Goal: Use online tool/utility: Use online tool/utility

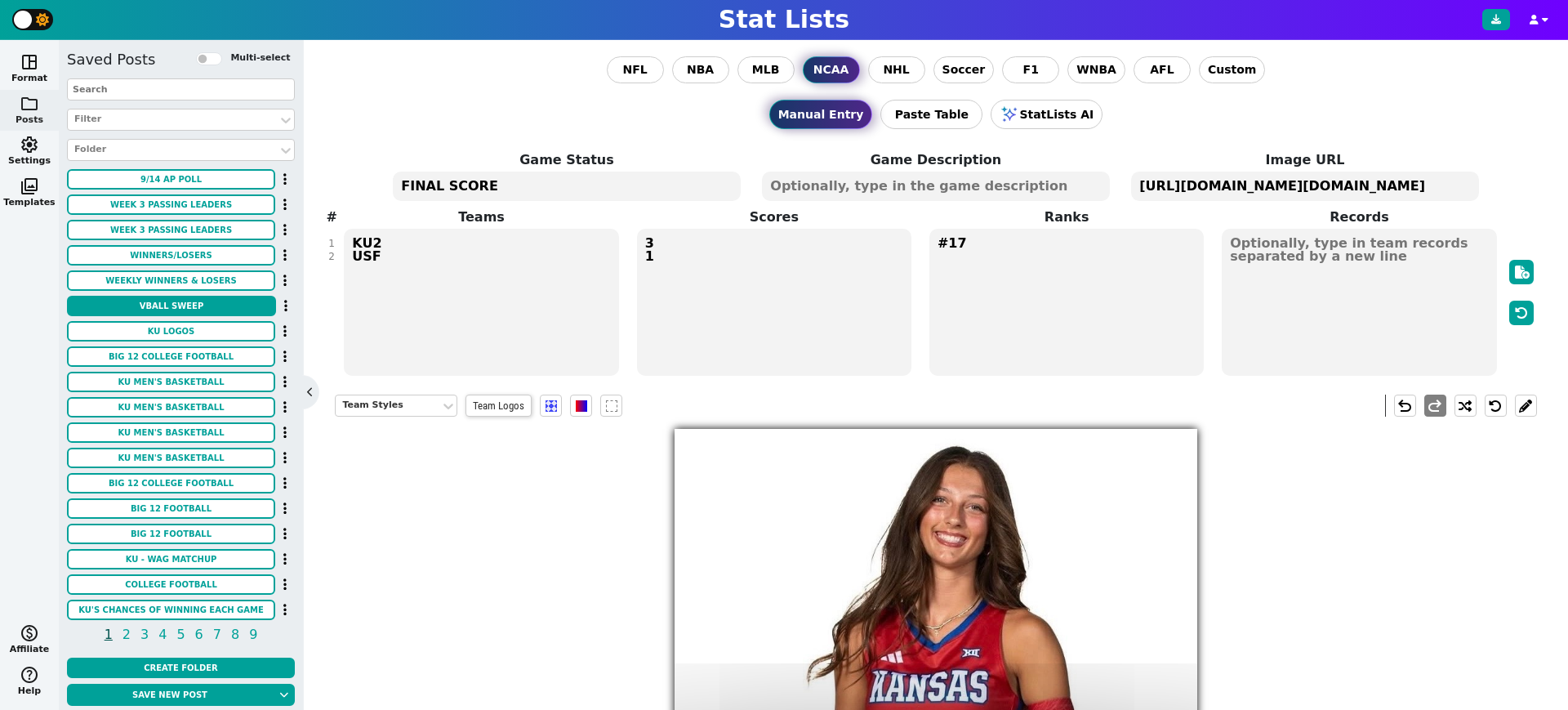
scroll to position [397, 0]
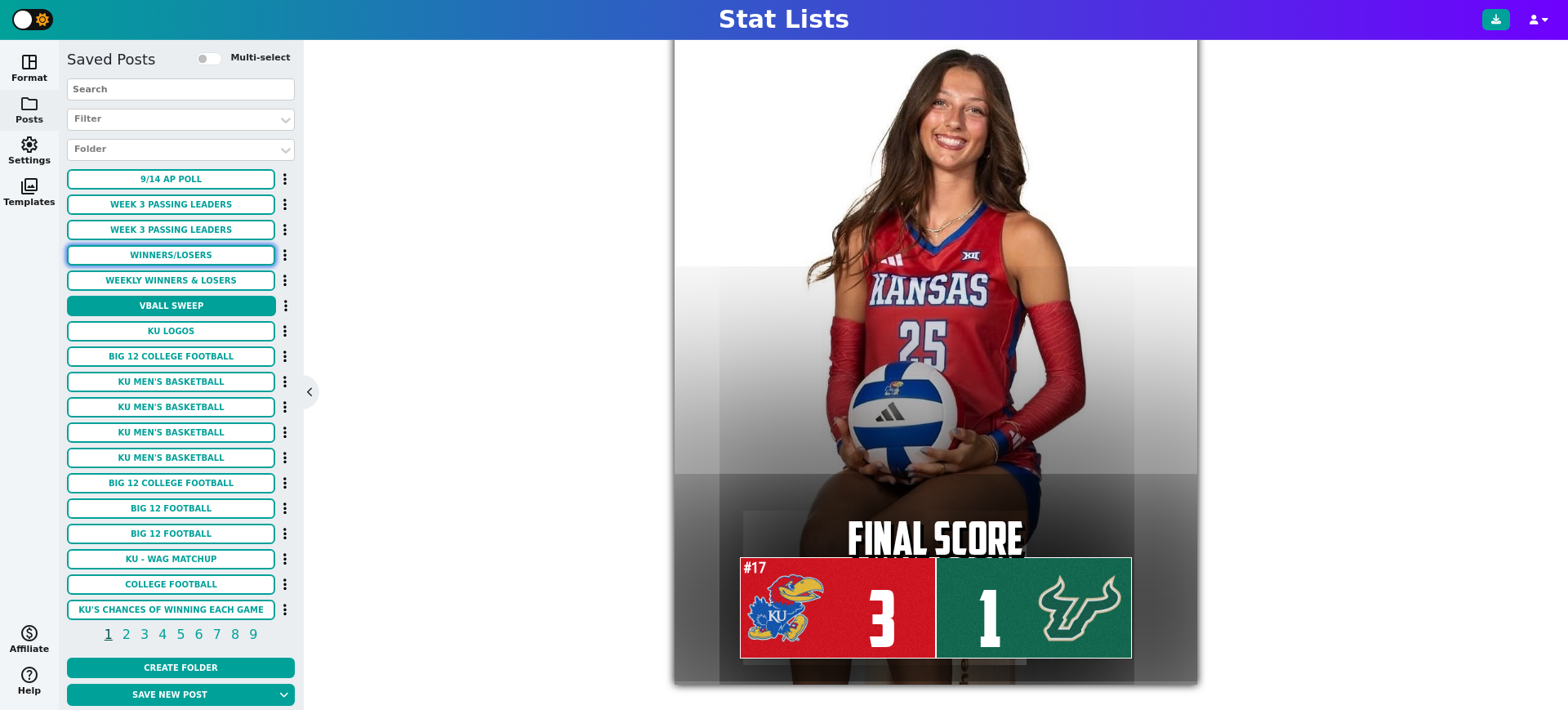
click at [210, 256] on button "WINNERS/LOSERS" at bounding box center [171, 255] width 208 height 21
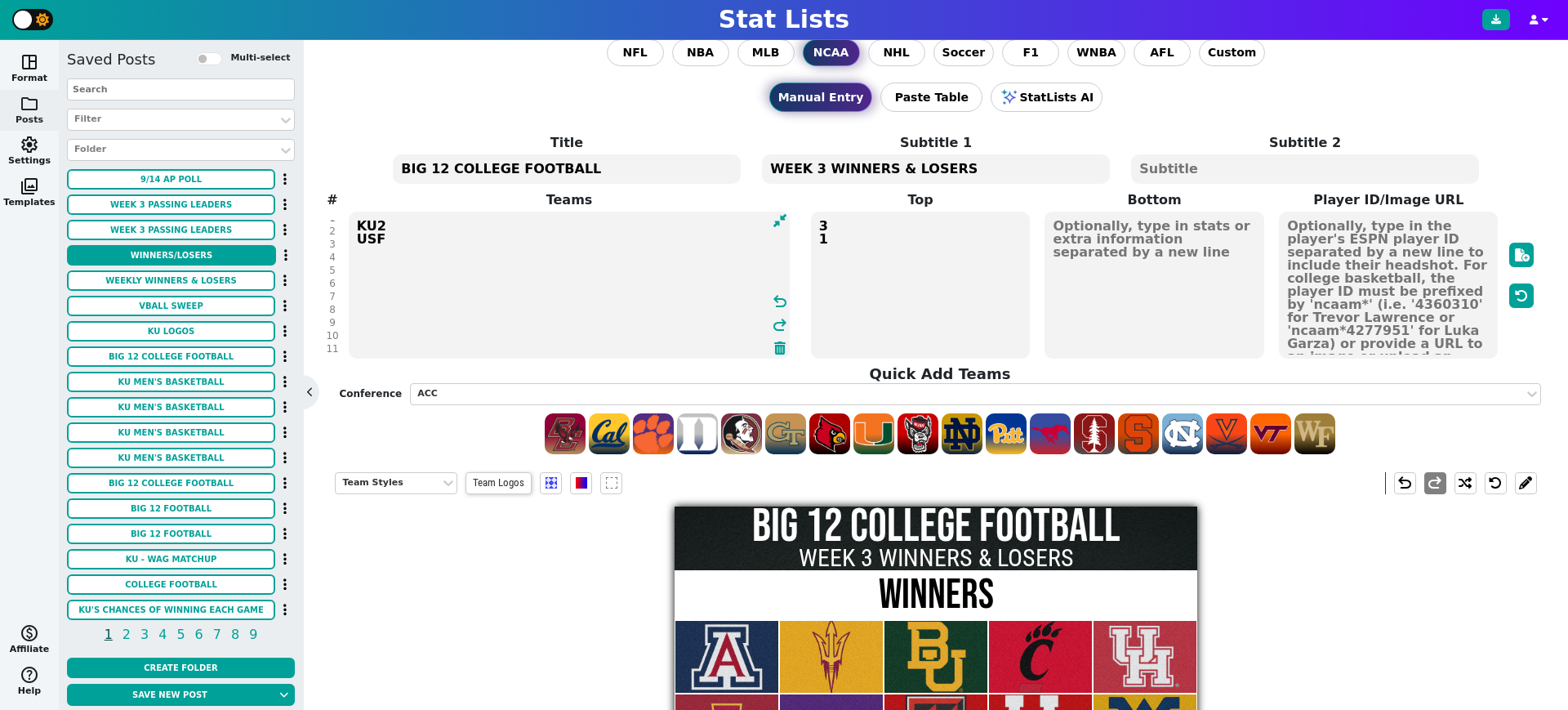
scroll to position [0, 0]
drag, startPoint x: 393, startPoint y: 326, endPoint x: 352, endPoint y: 219, distance: 114.6
click at [352, 219] on textarea "ARIZ ASU BAY CIN HOU ISU TCU TTU UTAH WVU # BYU KU OKST UCF # COLO KSU" at bounding box center [570, 285] width 442 height 147
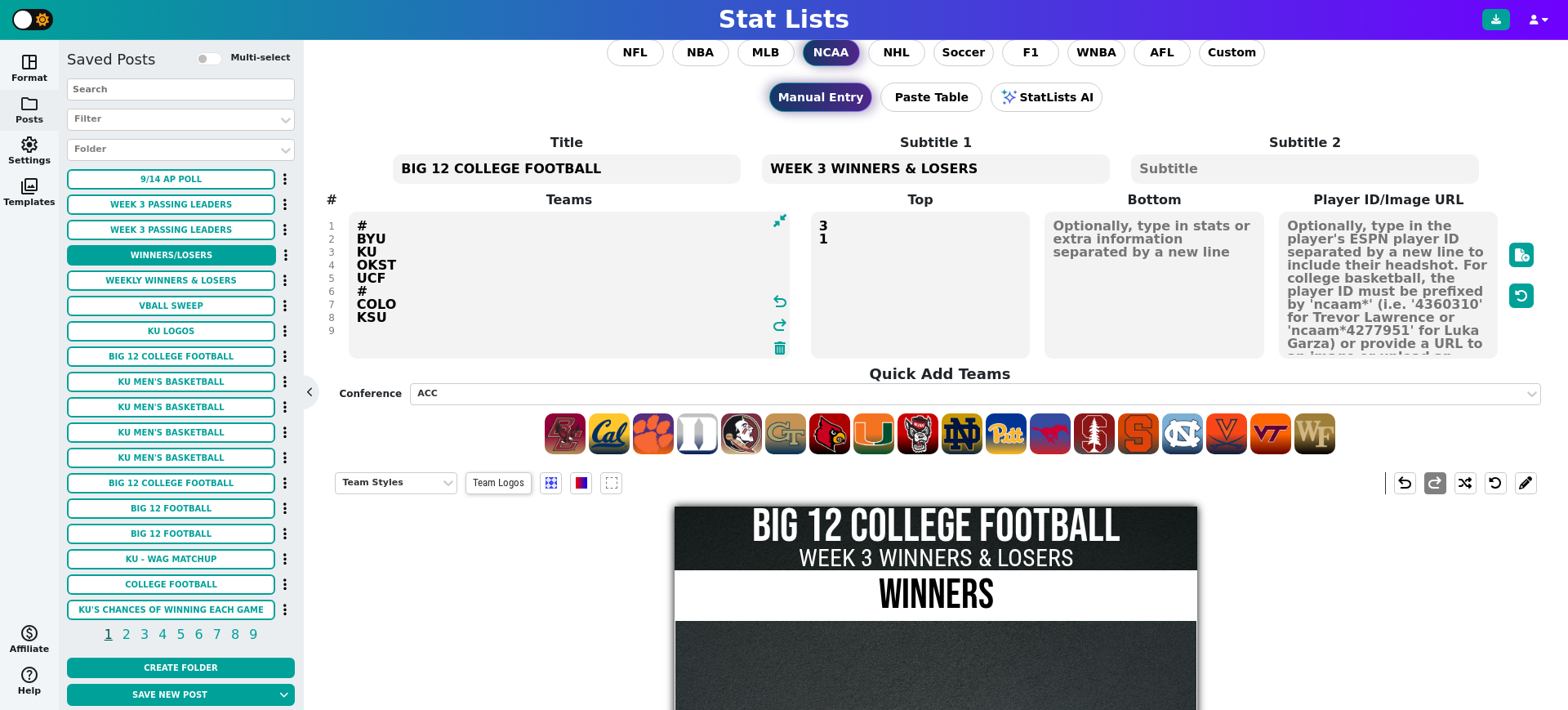
drag, startPoint x: 399, startPoint y: 286, endPoint x: 345, endPoint y: 251, distance: 64.4
click at [345, 251] on span "Teams # BYU KU OKST UCF # COLO KSU undo redo" at bounding box center [569, 275] width 468 height 170
drag, startPoint x: 387, startPoint y: 289, endPoint x: 350, endPoint y: 275, distance: 39.6
click at [350, 275] on textarea "# # COLO KSU" at bounding box center [570, 285] width 442 height 147
click at [386, 219] on textarea "# #" at bounding box center [570, 285] width 442 height 147
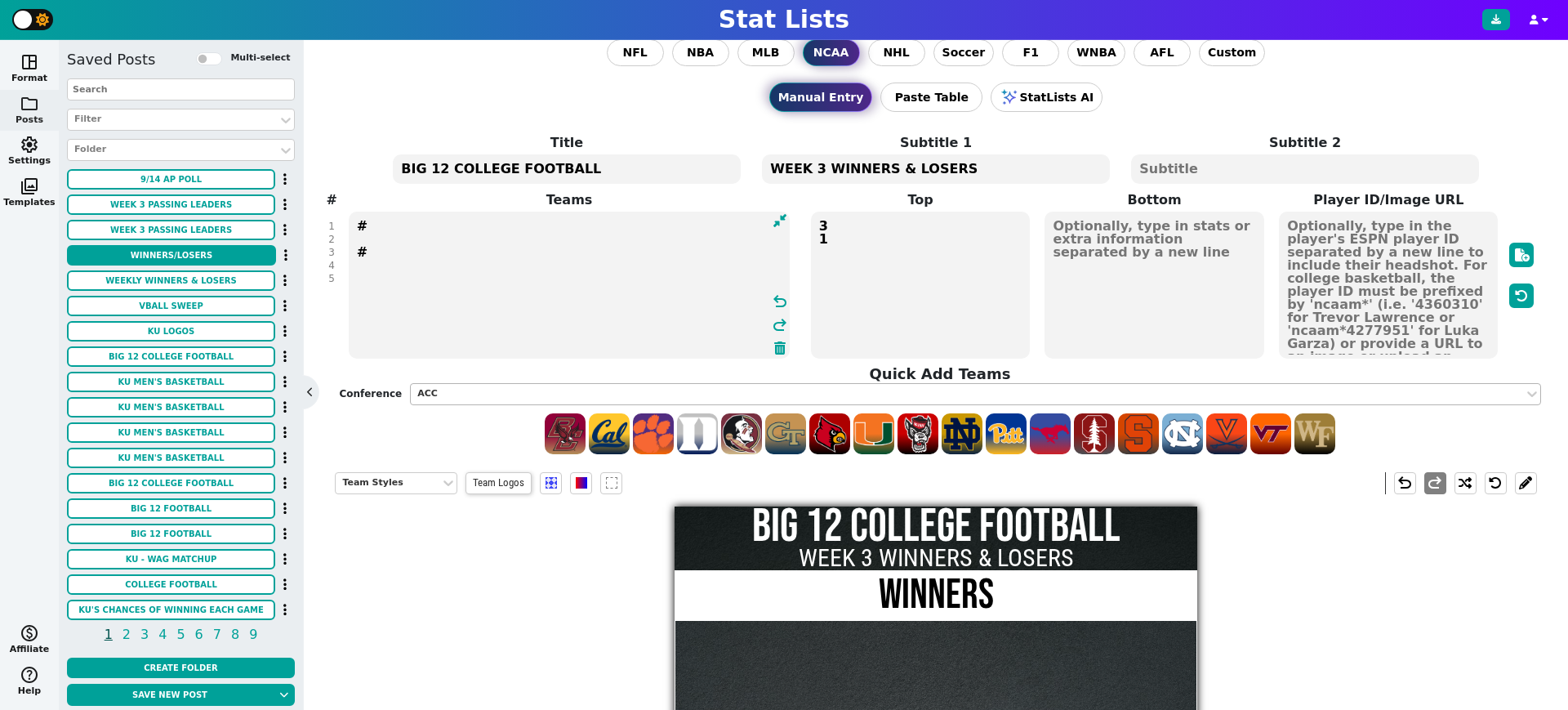
type textarea "# #"
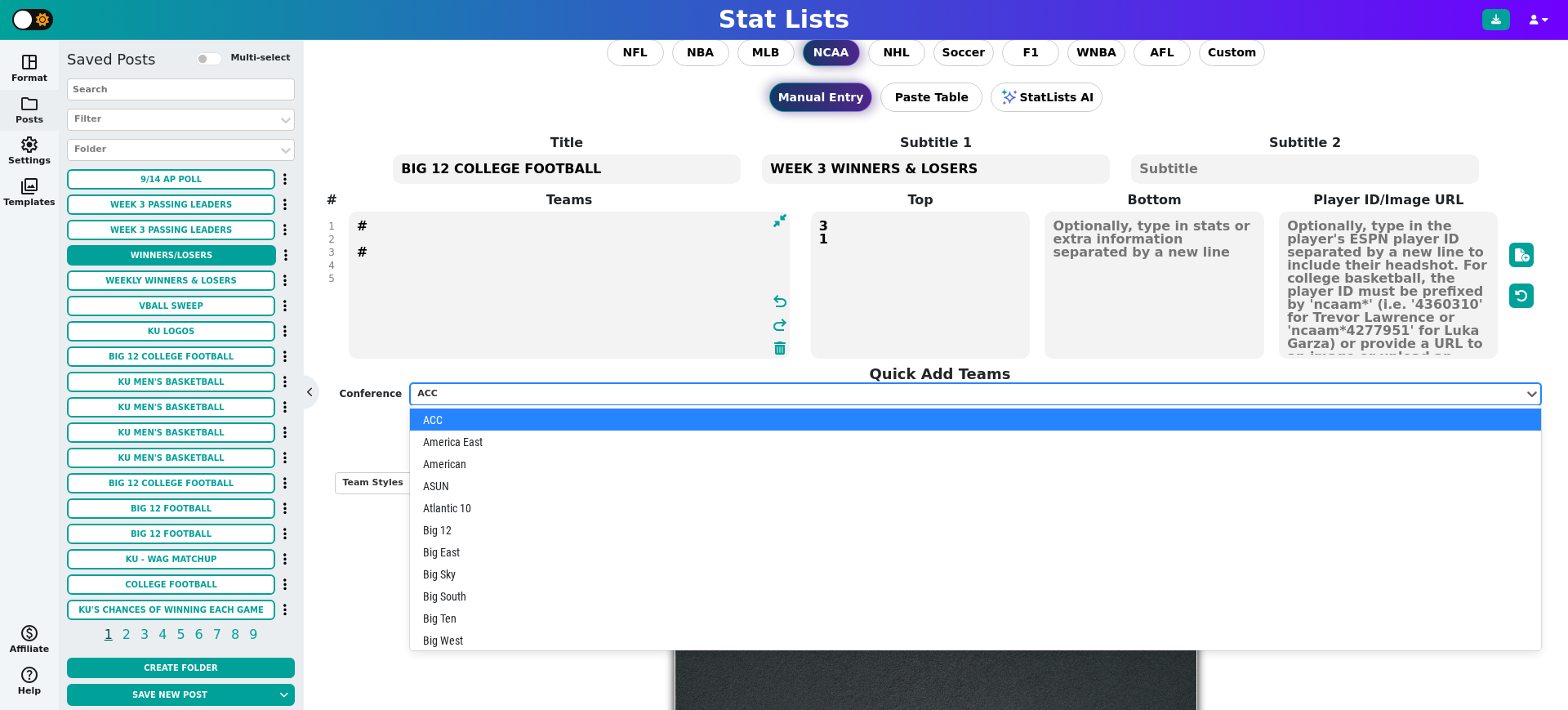
click at [484, 389] on div "ACC" at bounding box center [966, 394] width 1099 height 14
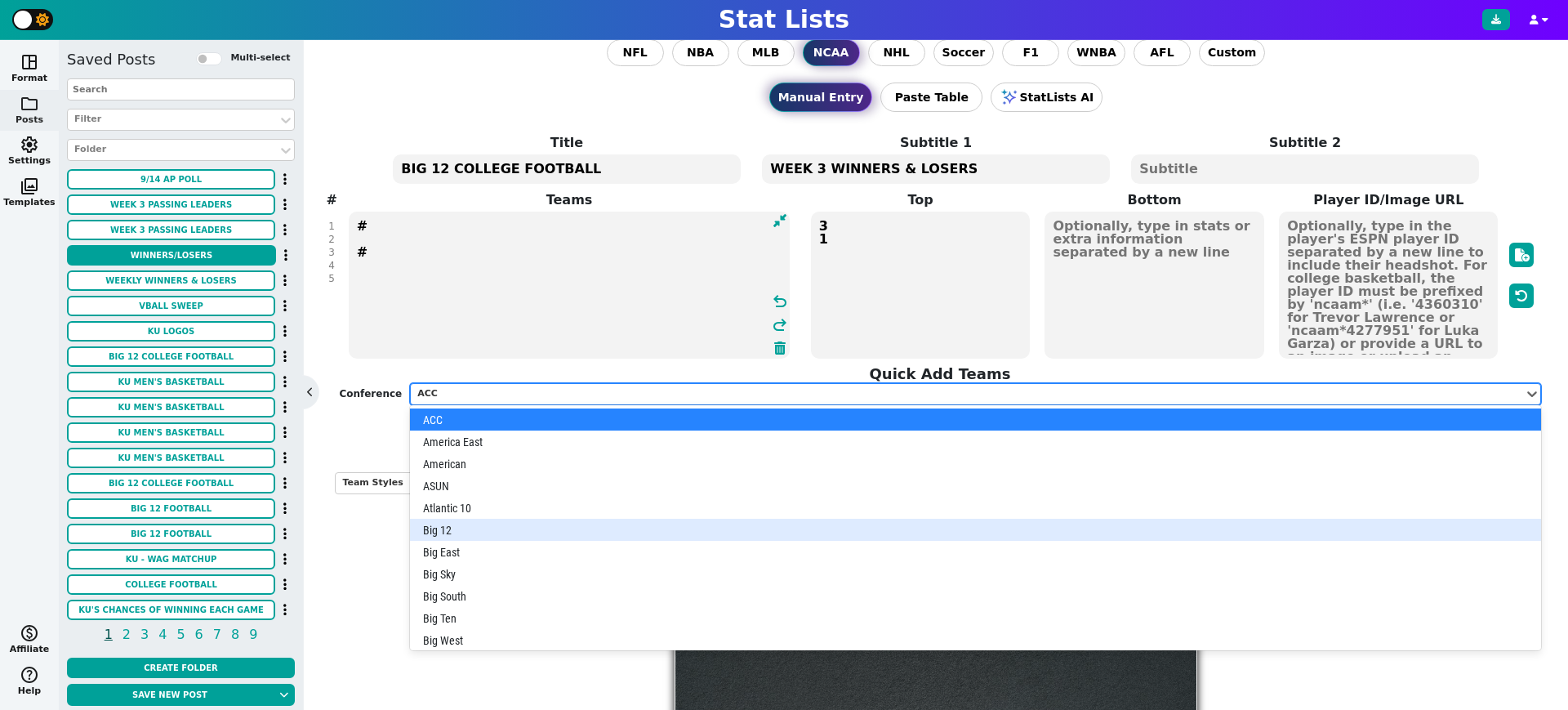
click at [495, 524] on div "Big 12" at bounding box center [974, 529] width 1130 height 22
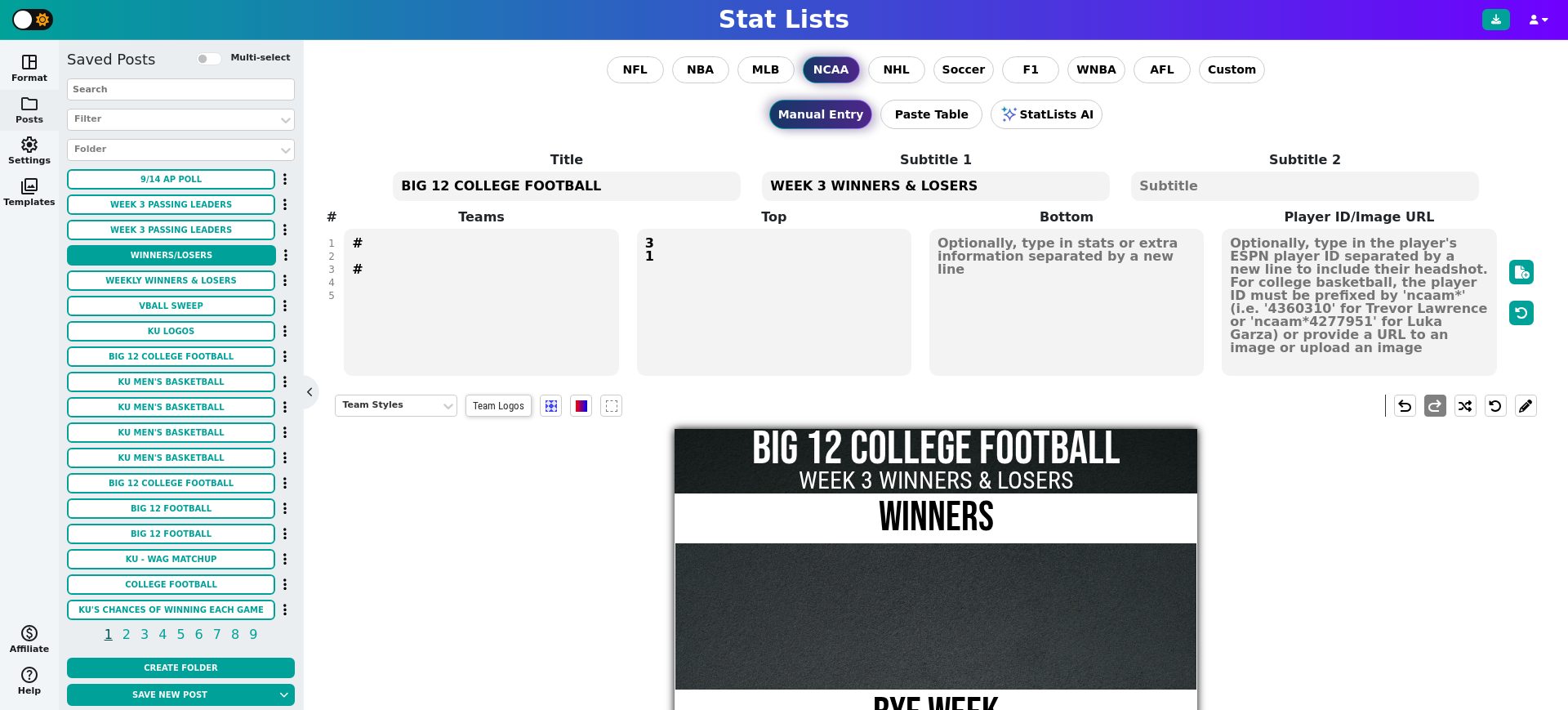
click at [812, 182] on textarea "WEEK 3 WINNERS & LOSERS" at bounding box center [935, 186] width 347 height 29
type textarea "WEEK 4 WINNERS & LOSERS"
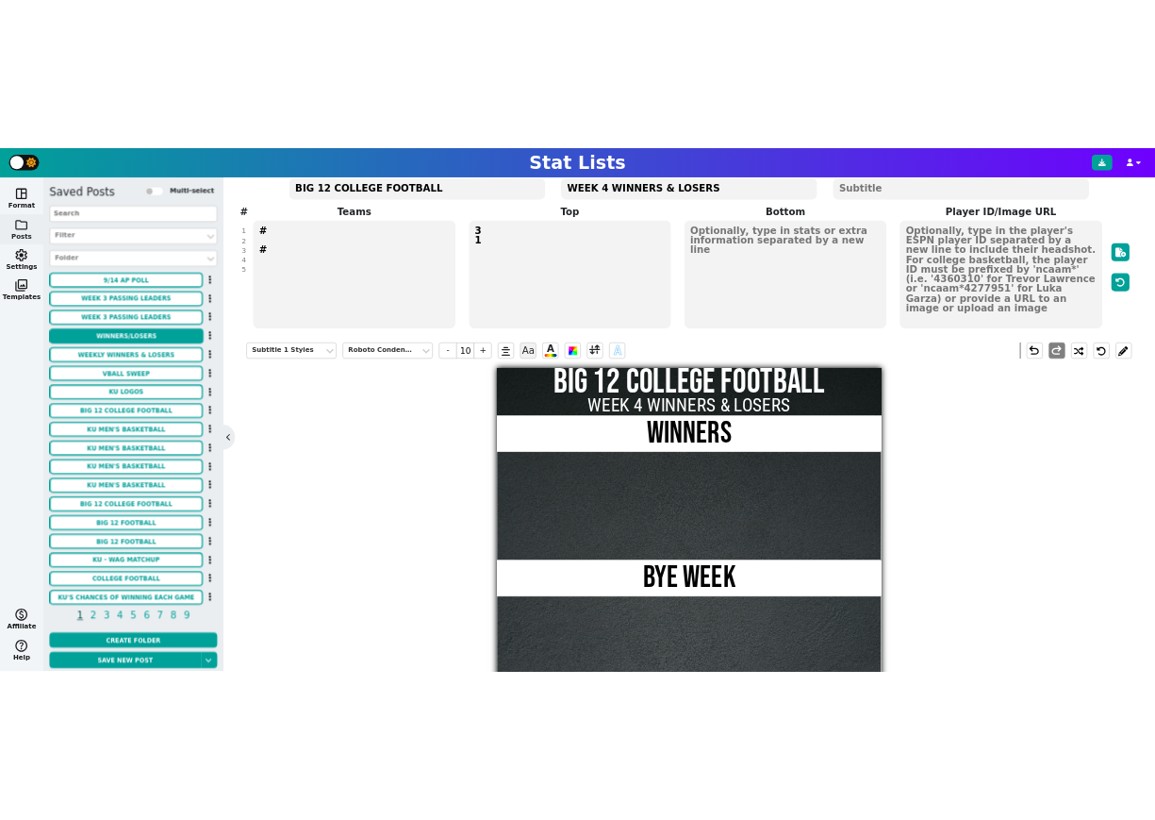
scroll to position [141, 0]
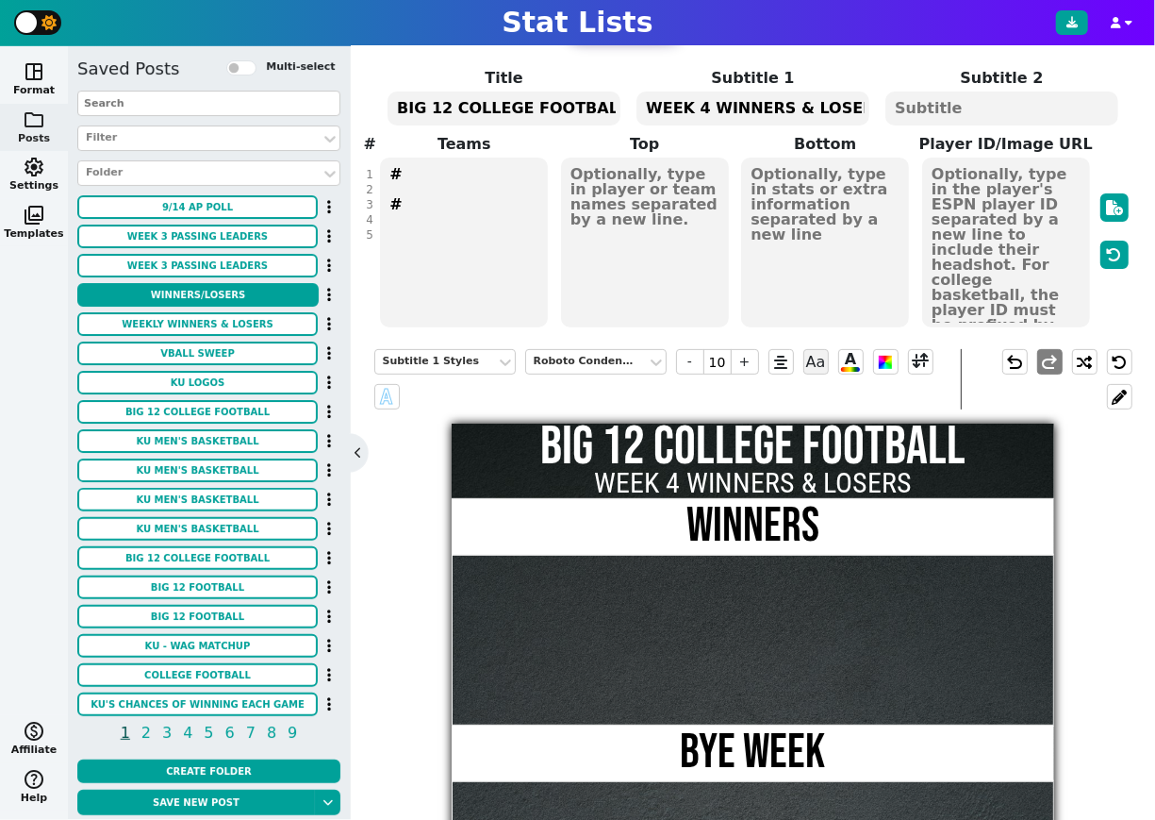
scroll to position [108, 0]
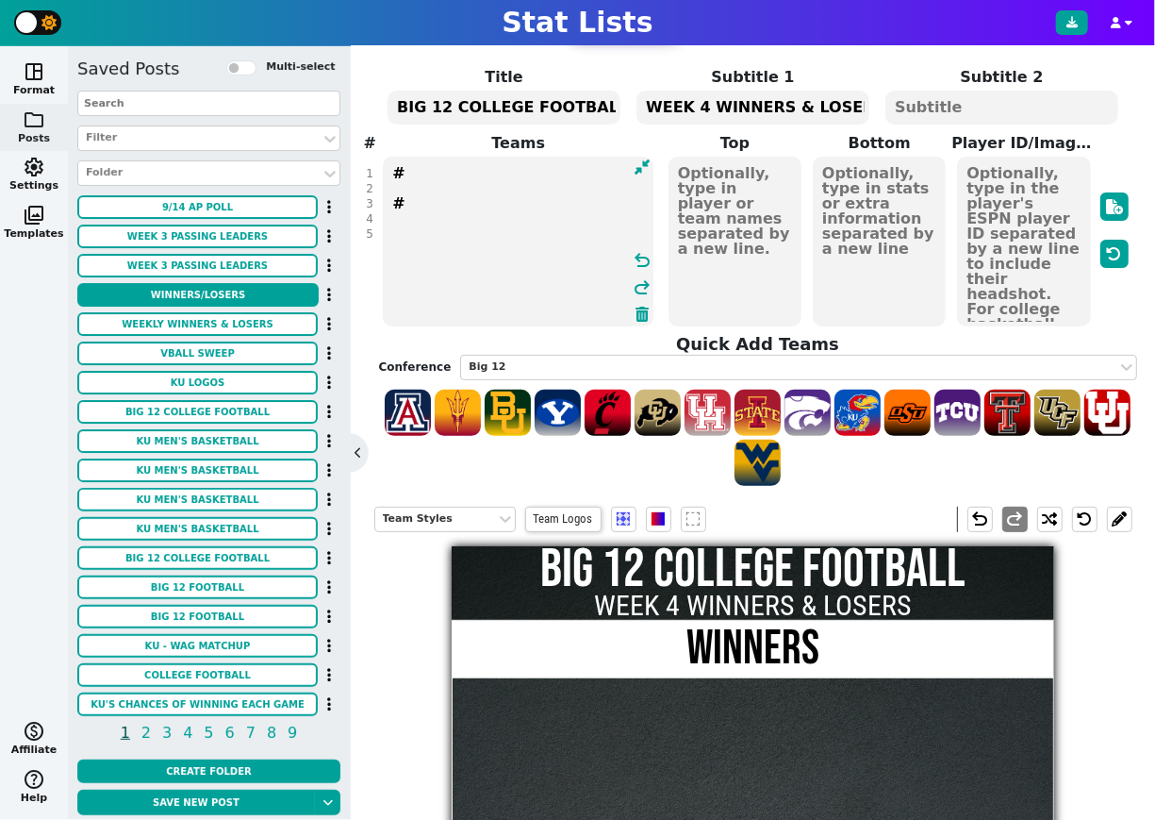
click at [438, 167] on textarea "# #" at bounding box center [518, 242] width 271 height 170
click at [404, 203] on textarea "# #" at bounding box center [518, 242] width 271 height 170
click at [419, 231] on textarea "# #" at bounding box center [518, 242] width 271 height 170
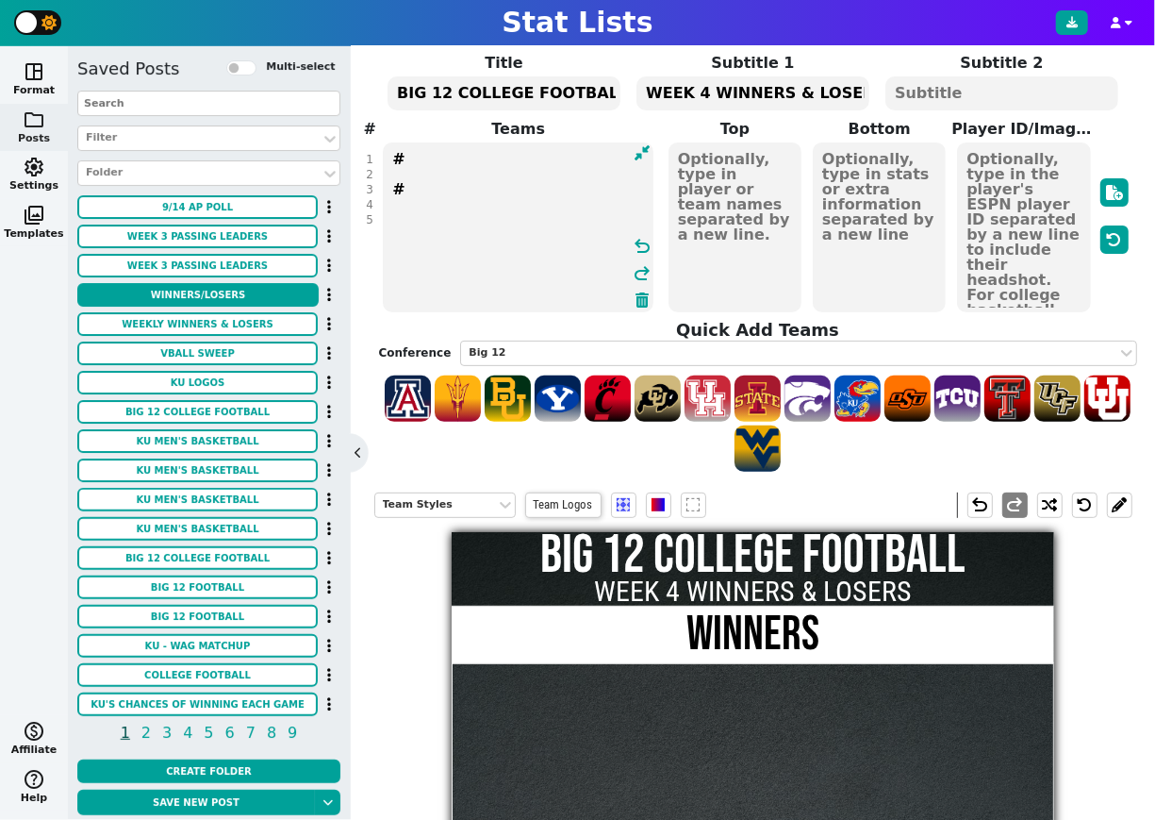
scroll to position [123, 0]
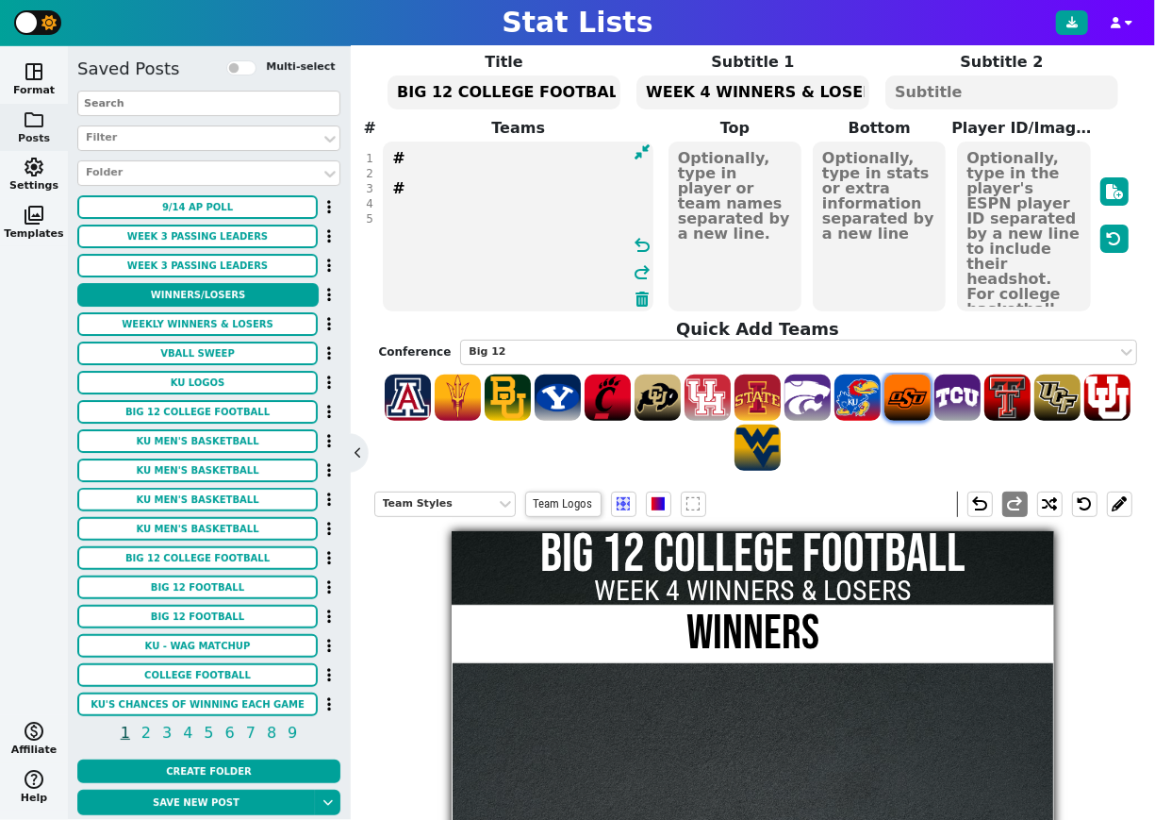
click at [906, 401] on span at bounding box center [908, 397] width 46 height 46
click at [416, 212] on textarea "# # OKST" at bounding box center [518, 226] width 271 height 170
click at [407, 148] on textarea "# # OKST" at bounding box center [518, 226] width 271 height 170
click at [1017, 381] on span at bounding box center [1008, 397] width 46 height 46
click at [409, 232] on textarea "# # OKST TTU" at bounding box center [518, 226] width 271 height 170
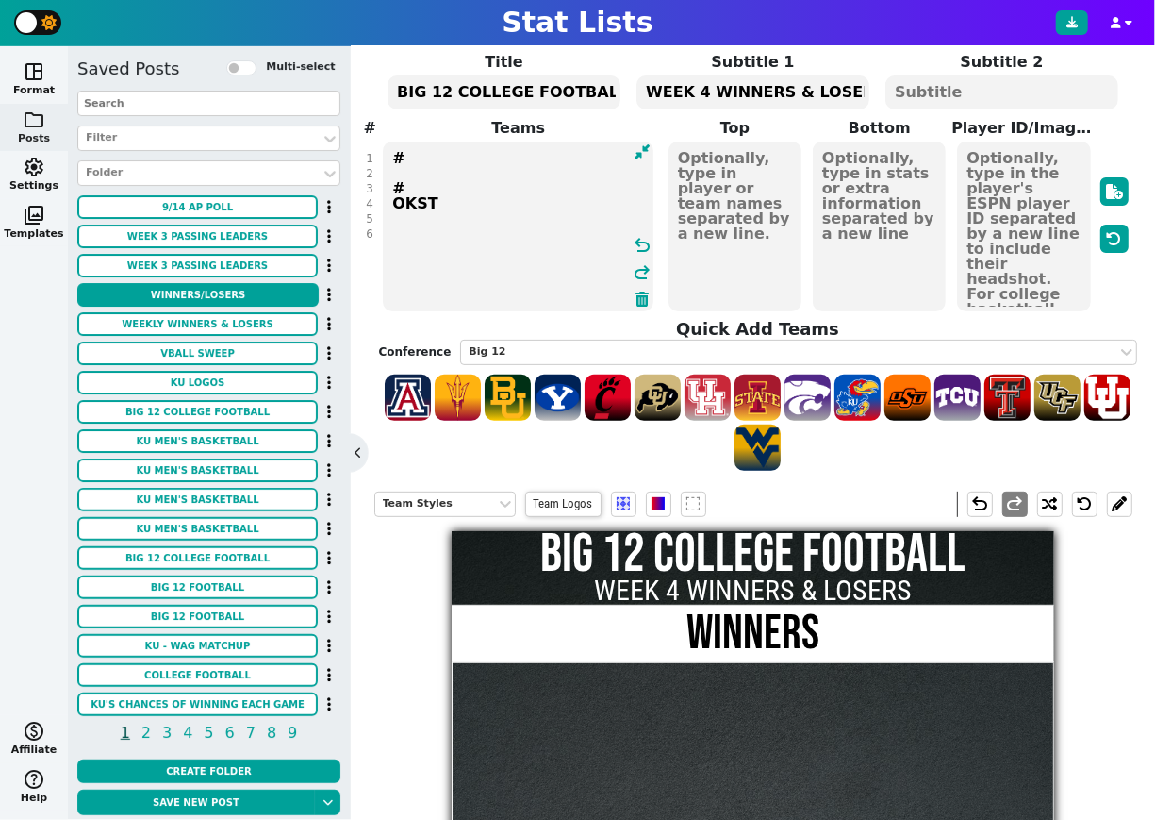
click at [409, 232] on textarea "# # OKST TTU" at bounding box center [518, 226] width 271 height 170
click at [420, 156] on textarea "# # OKST" at bounding box center [518, 226] width 271 height 170
paste textarea "TTU"
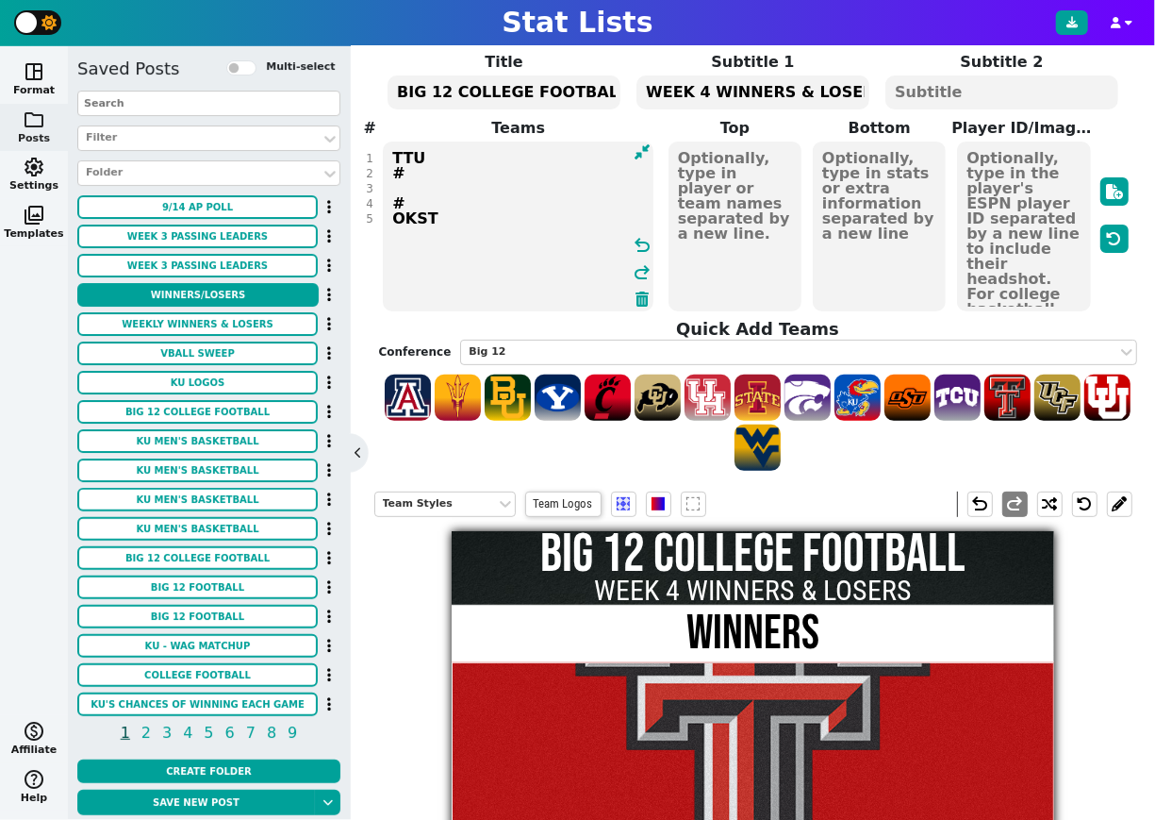
click at [455, 227] on textarea "TTU # # OKST" at bounding box center [518, 226] width 271 height 170
click at [1113, 401] on span at bounding box center [1108, 397] width 46 height 46
click at [438, 153] on textarea "TTU # # OKST UTAH" at bounding box center [518, 226] width 271 height 170
click at [393, 158] on textarea "TTU # # OKST UTAH" at bounding box center [518, 226] width 271 height 170
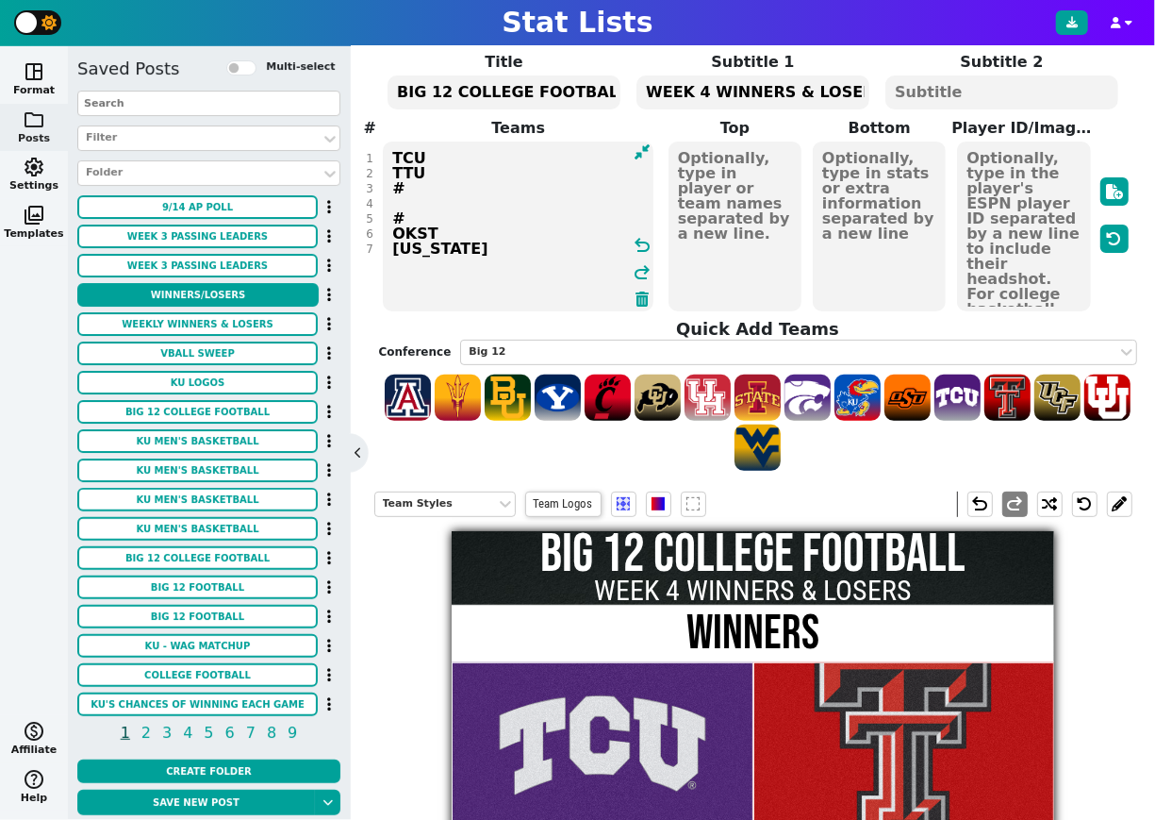
click at [447, 168] on textarea "TCU TTU # # OKST UTAH" at bounding box center [518, 226] width 271 height 170
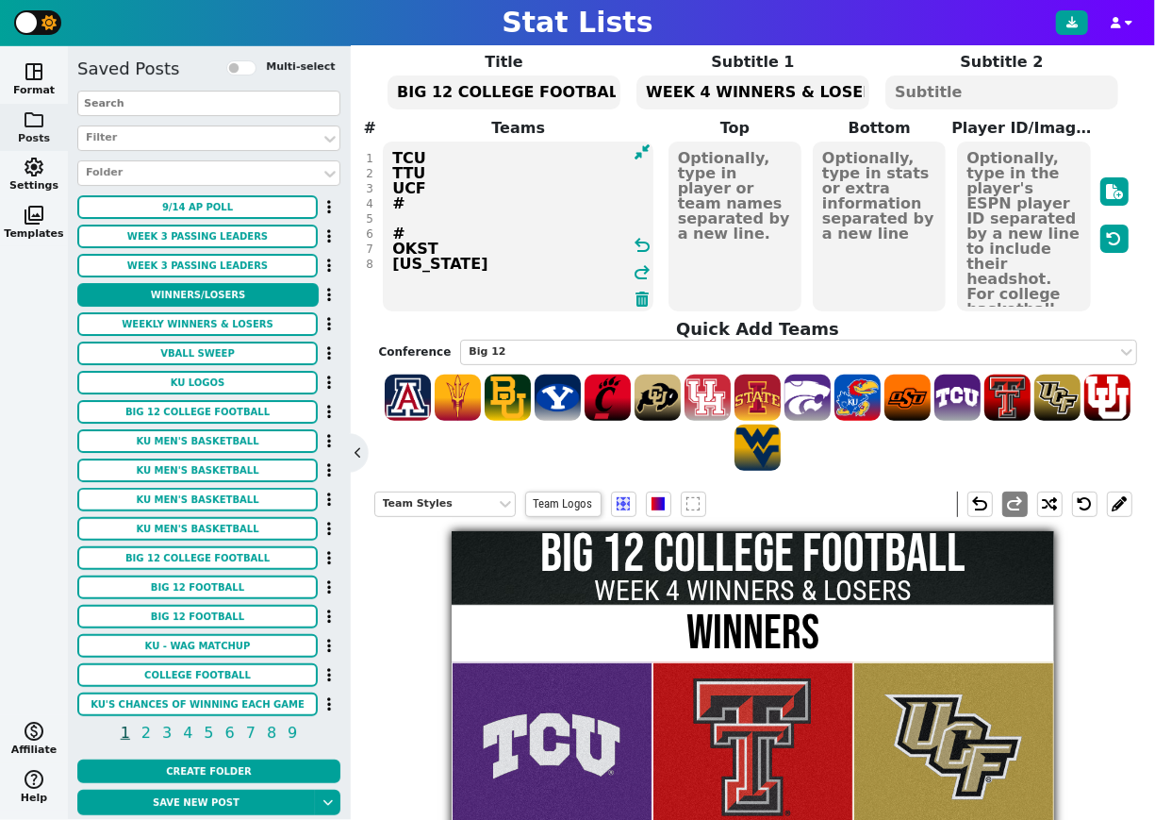
click at [391, 155] on textarea "TCU TTU UCF # # OKST UTAH" at bounding box center [518, 226] width 271 height 170
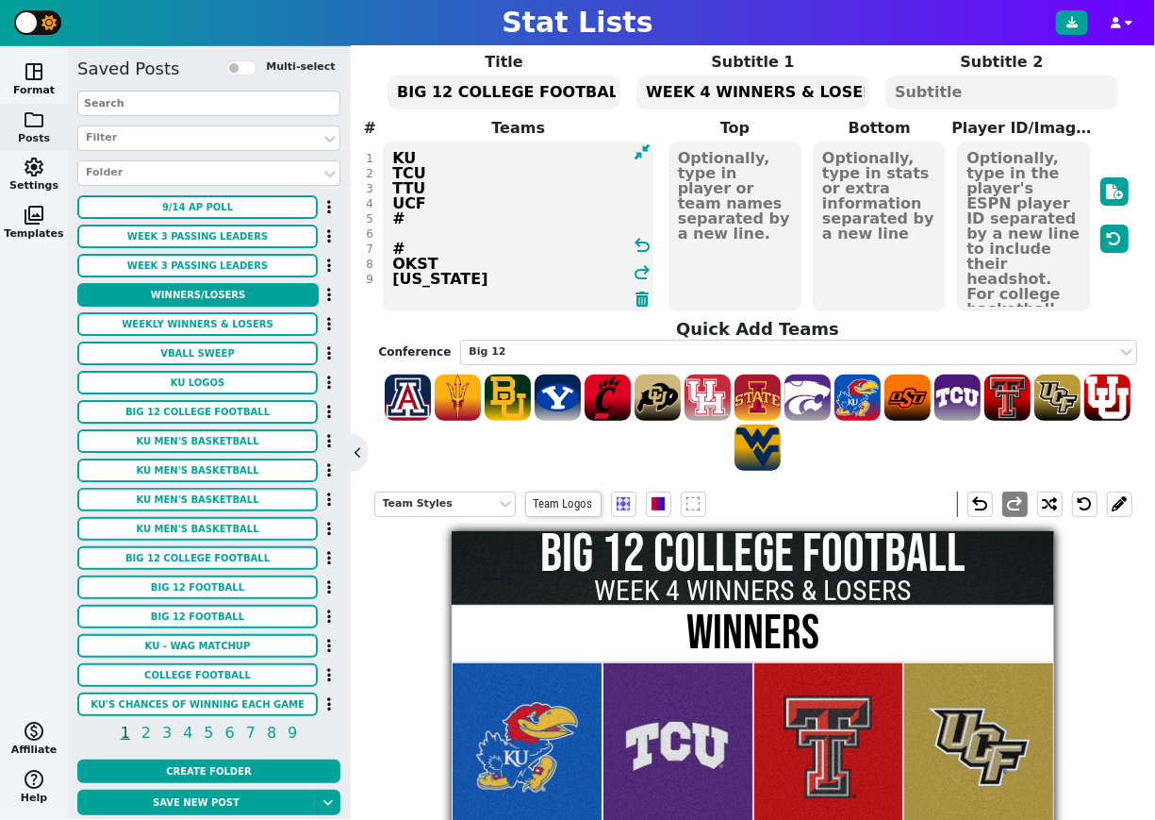
click at [469, 298] on textarea "KU TCU TTU UCF # # OKST UTAH" at bounding box center [518, 226] width 271 height 170
type textarea "KU TCU TTU UCF # # OKST UTAH WVU"
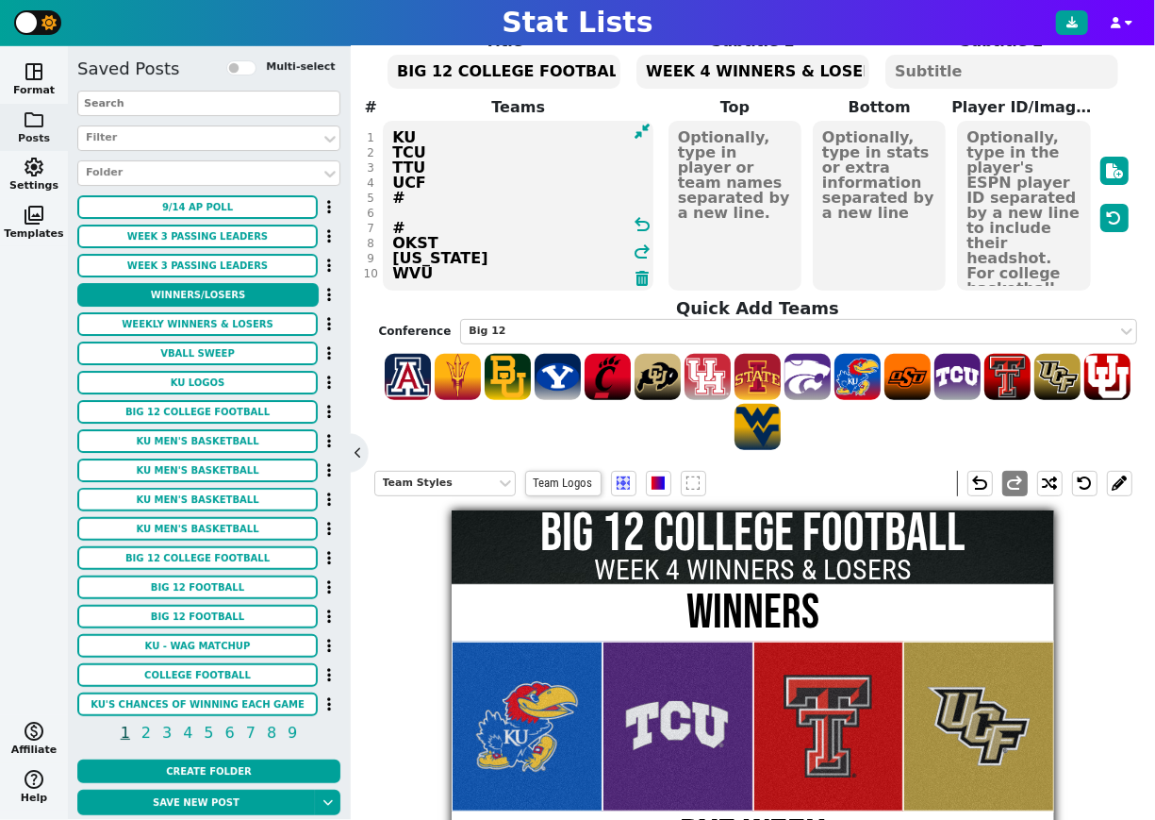
scroll to position [92, 0]
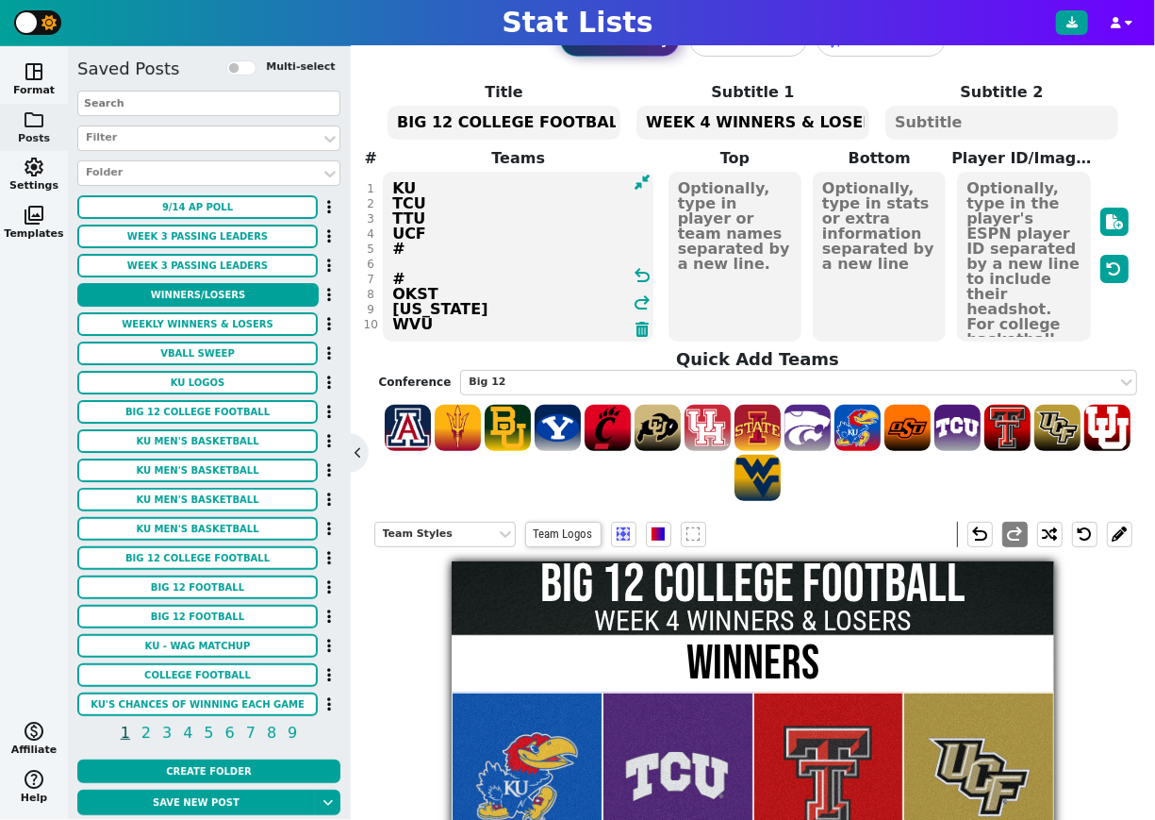
click at [390, 184] on textarea "KU TCU TTU UCF # # OKST UTAH WVU" at bounding box center [518, 257] width 271 height 170
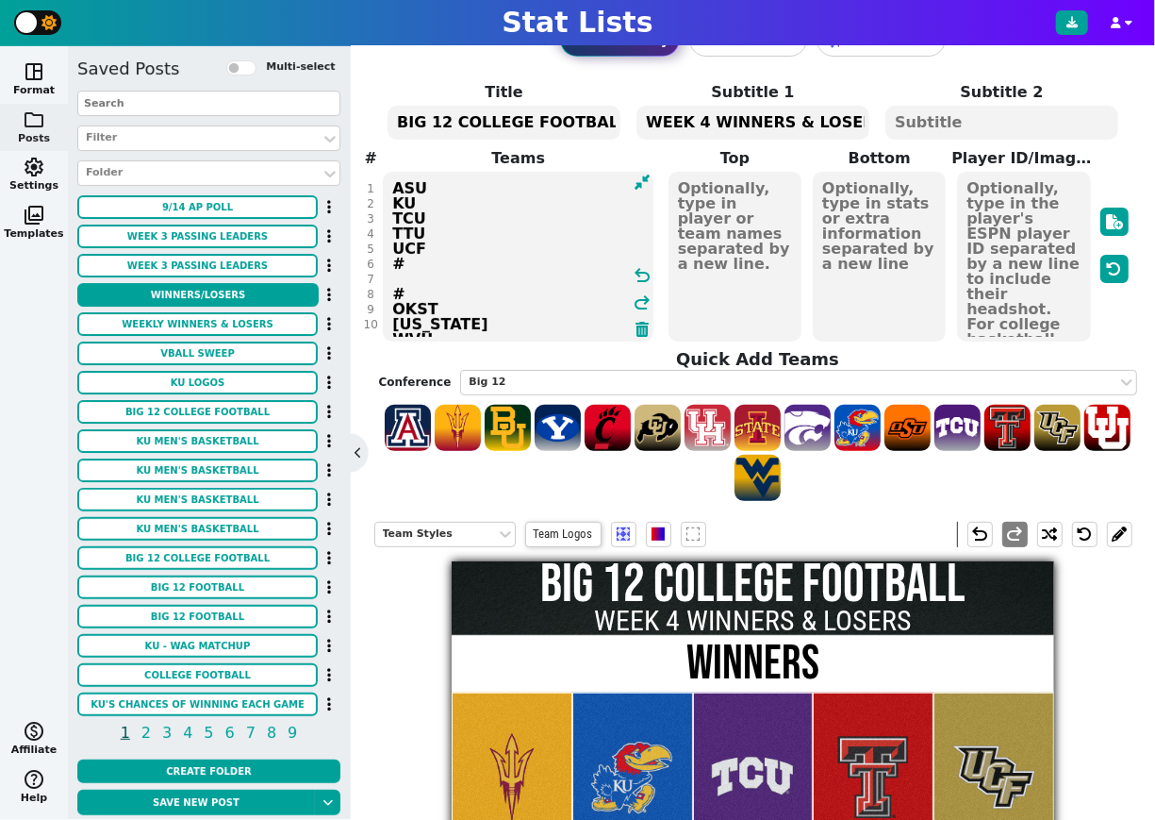
scroll to position [13, 0]
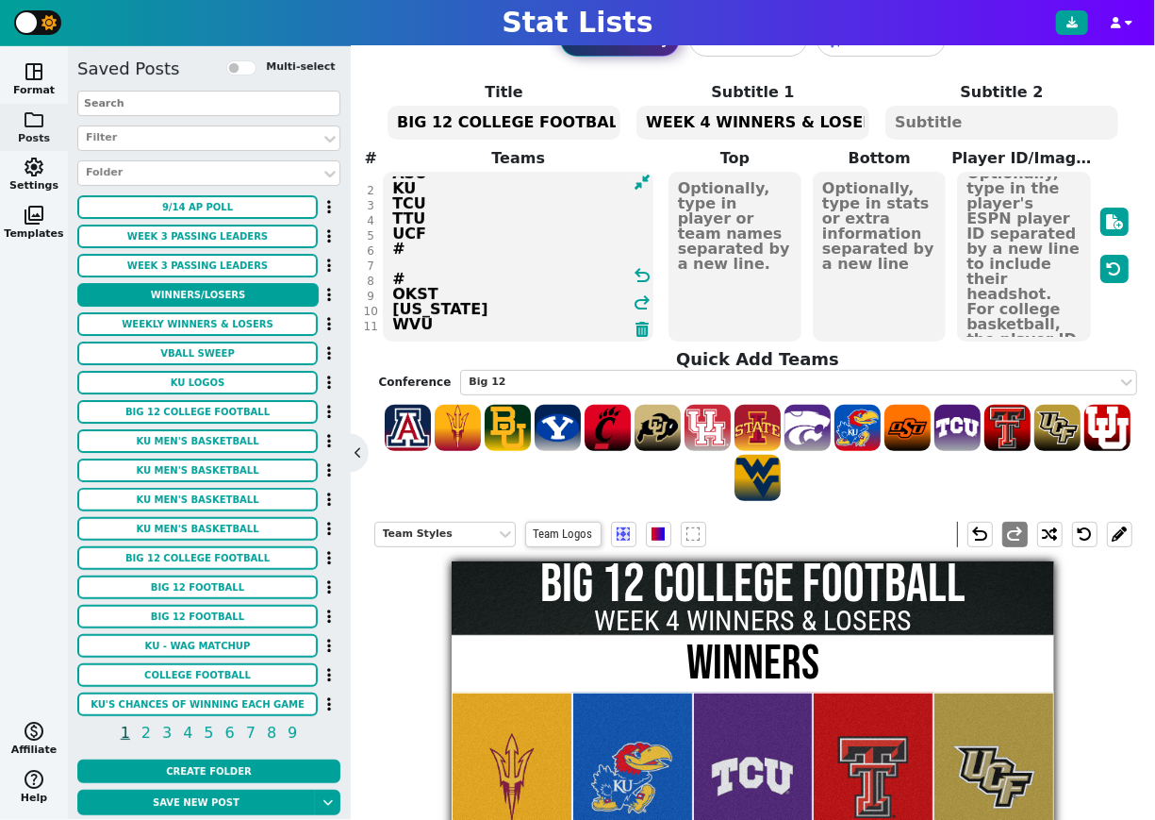
click at [391, 292] on textarea "ASU KU TCU TTU UCF # # OKST UTAH WVU" at bounding box center [518, 257] width 271 height 170
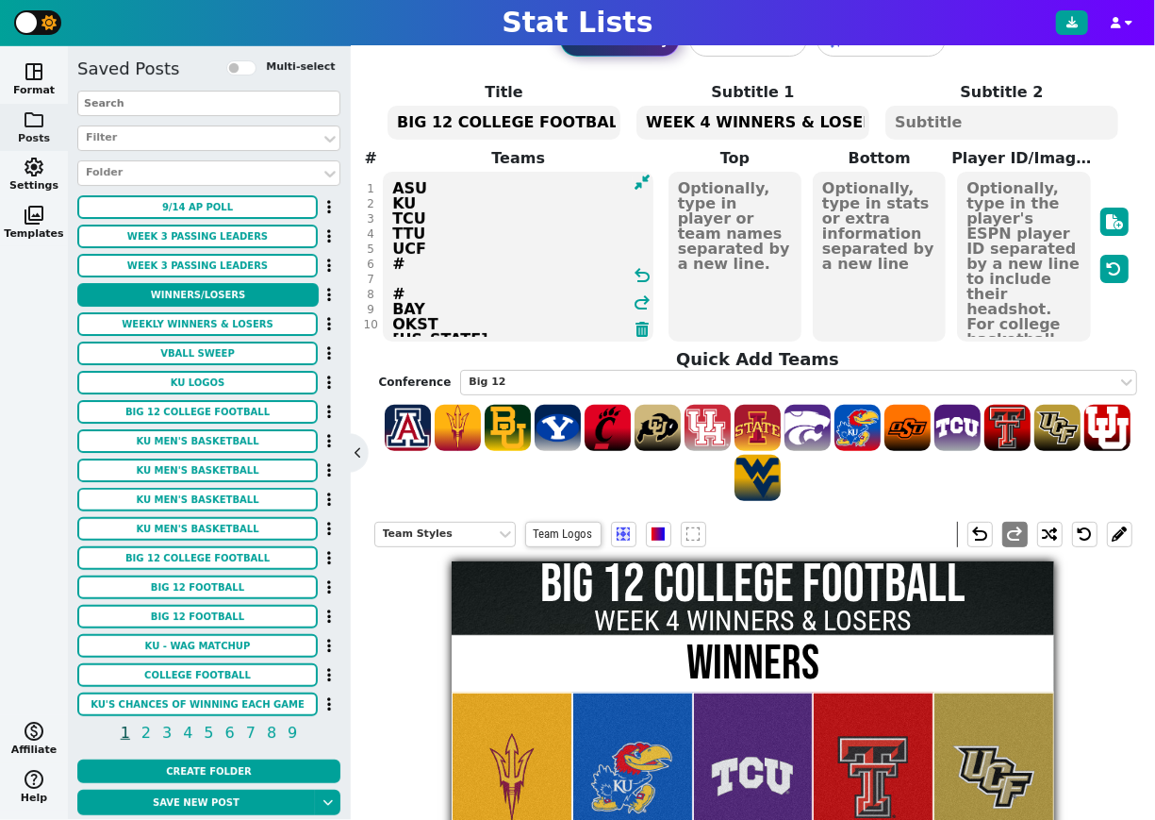
click at [445, 189] on textarea "ASU KU TCU TTU UCF # # BAY OKST UTAH WVU" at bounding box center [518, 257] width 271 height 170
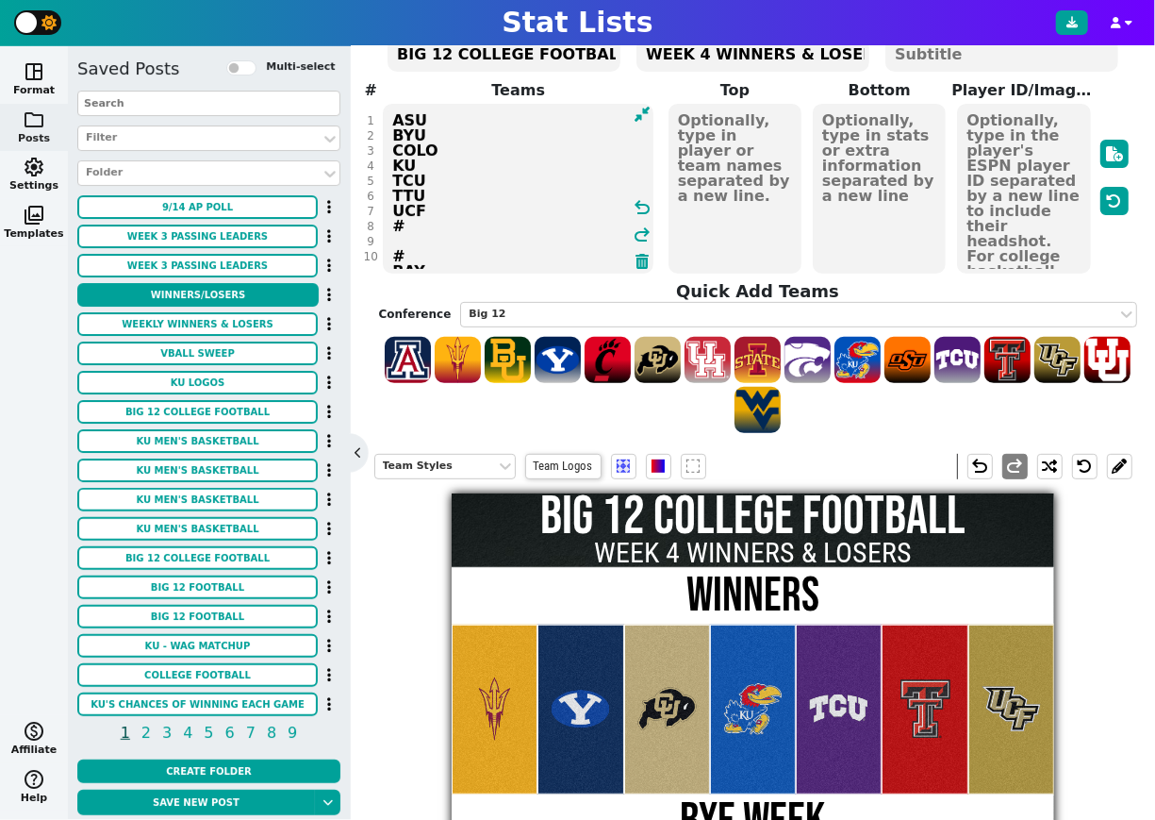
scroll to position [154, 0]
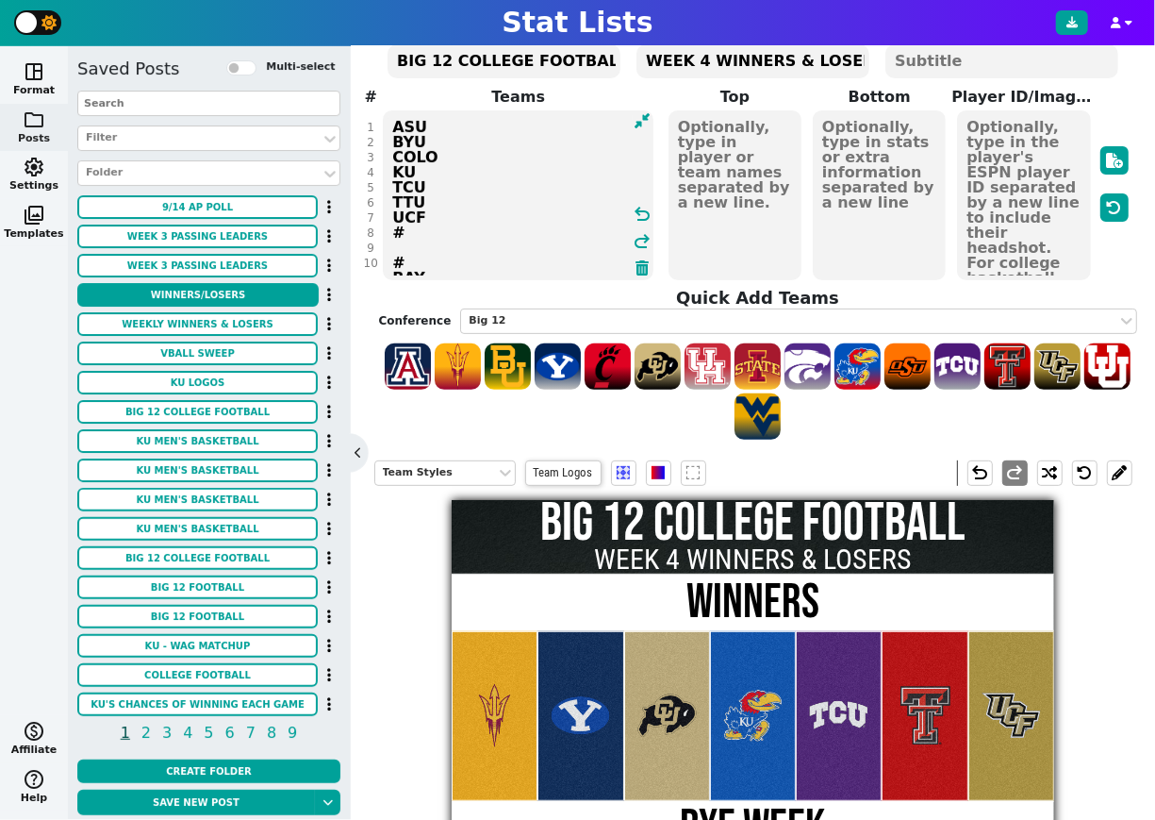
click at [406, 243] on textarea "ASU BYU COLO KU TCU TTU UCF # # BAY OKST UTAH WVU" at bounding box center [518, 195] width 271 height 170
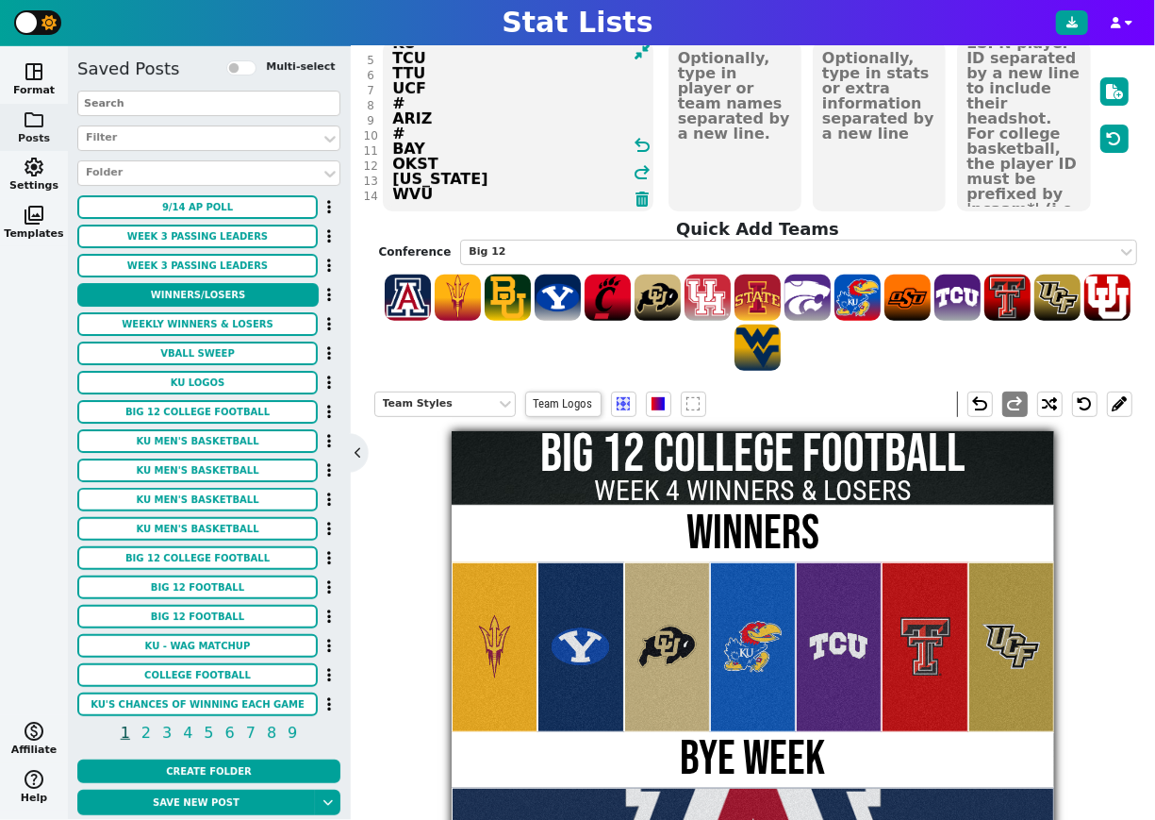
scroll to position [224, 0]
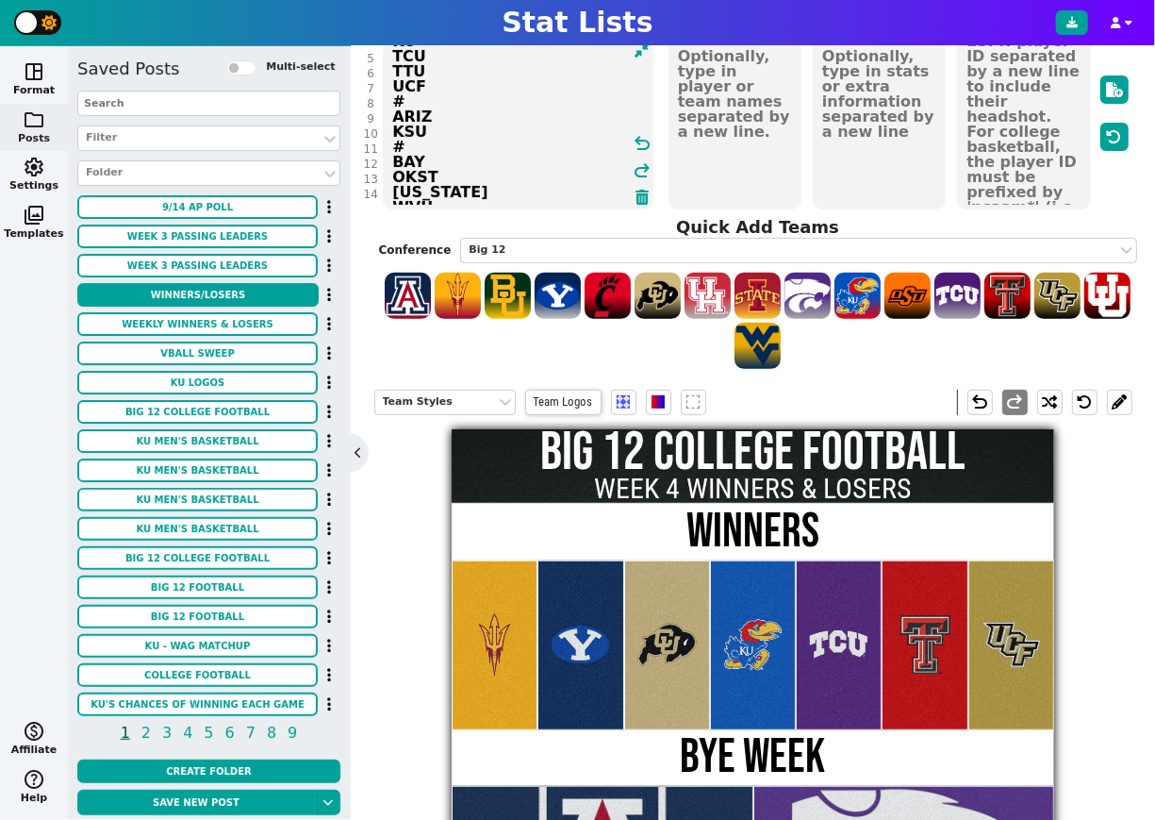
click at [465, 113] on textarea "ASU BYU COLO KU TCU TTU UCF # ARIZ KSU # BAY OKST UTAH WVU" at bounding box center [518, 125] width 271 height 170
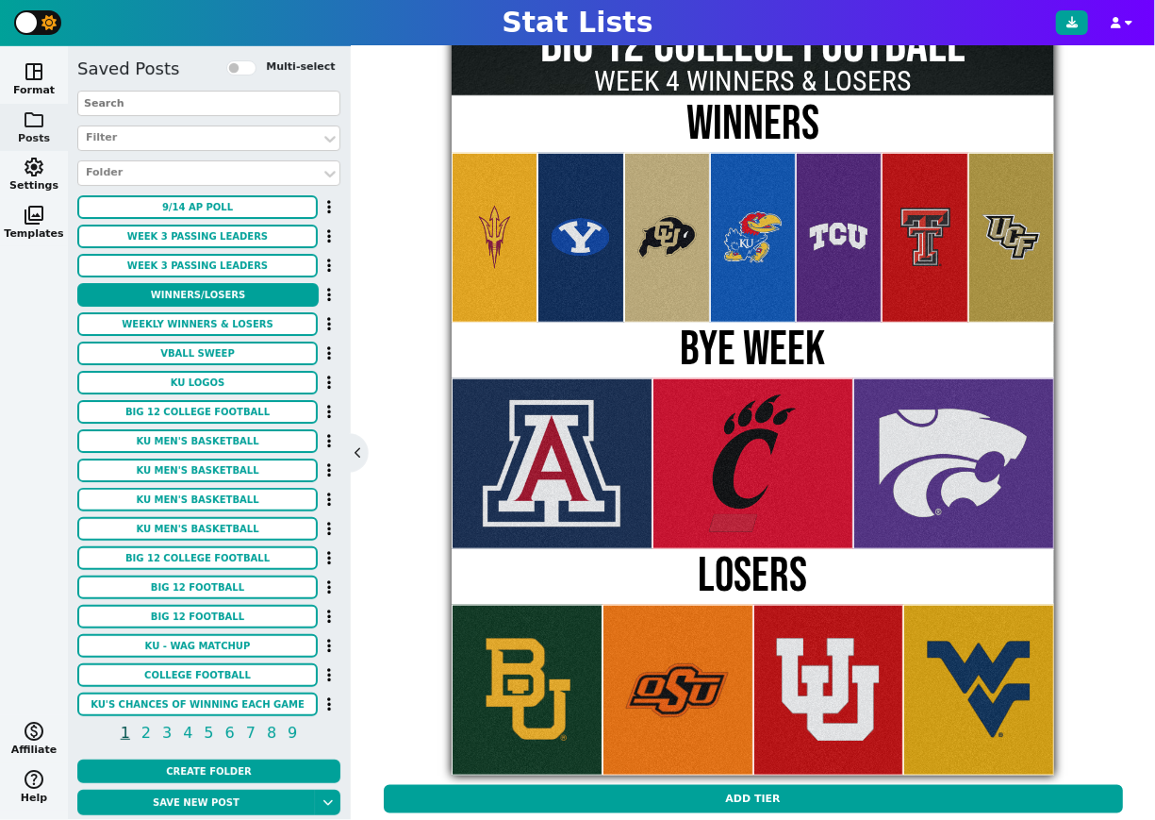
scroll to position [604, 0]
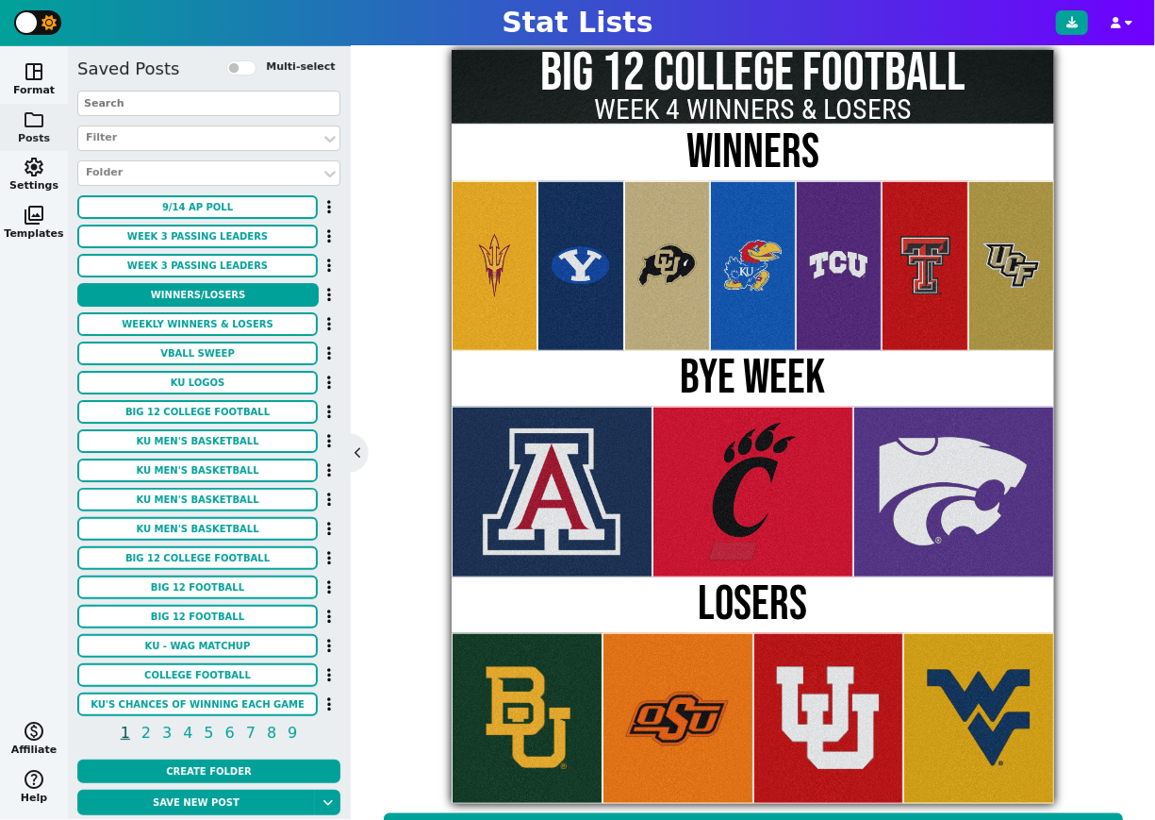
type textarea "ASU BYU COLO KU TCU TTU UCF # ARIZ CIN KSU # BAY OKST UTAH WVU"
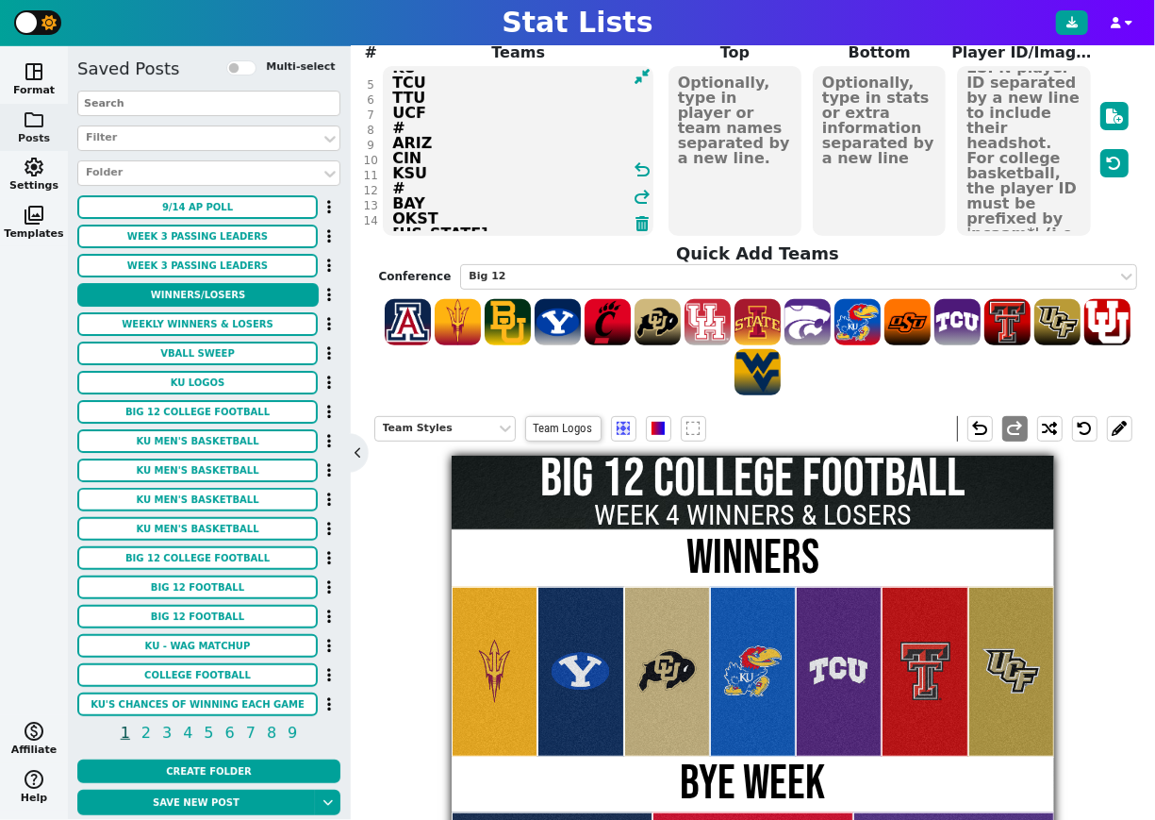
scroll to position [189, 0]
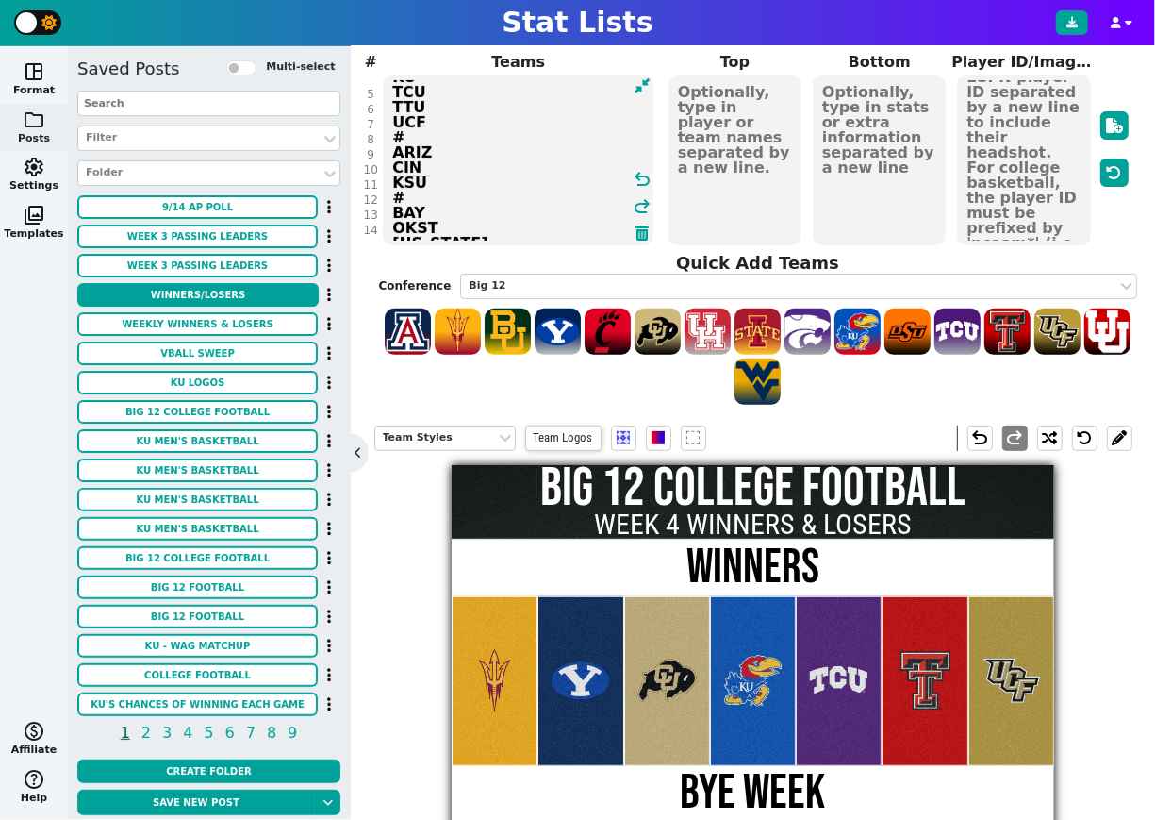
click at [434, 163] on textarea "ASU BYU COLO KU TCU TTU UCF # ARIZ CIN KSU # BAY OKST UTAH WVU" at bounding box center [518, 160] width 271 height 170
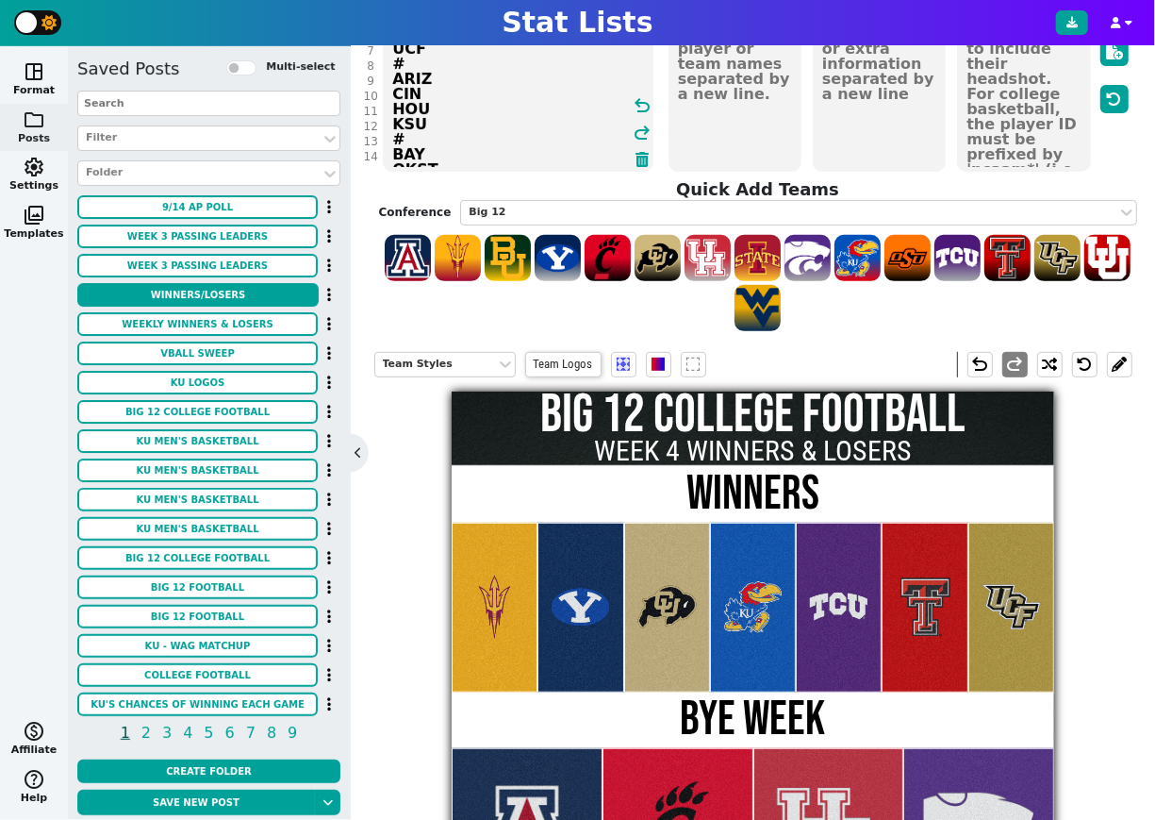
scroll to position [251, 0]
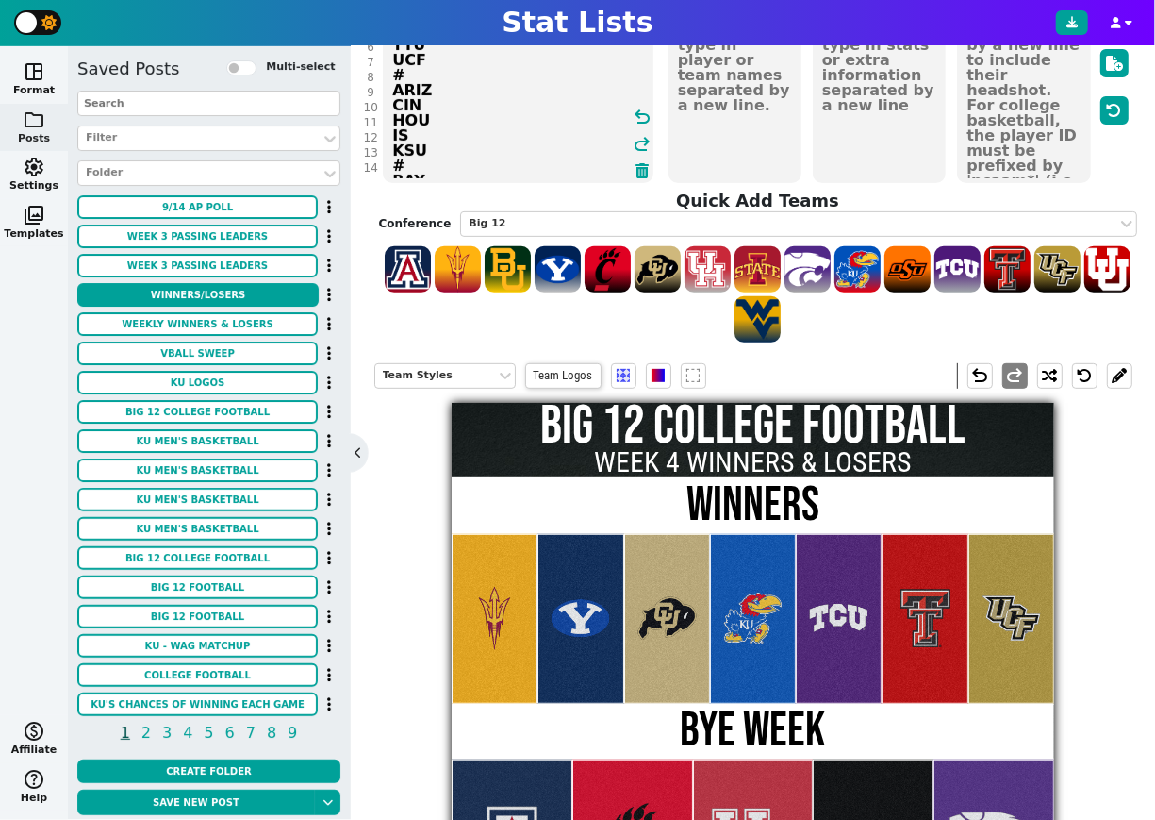
type textarea "ASU BYU COLO KU TCU TTU UCF # ARIZ CIN HOU ISU KSU # BAY OKST UTAH WVU"
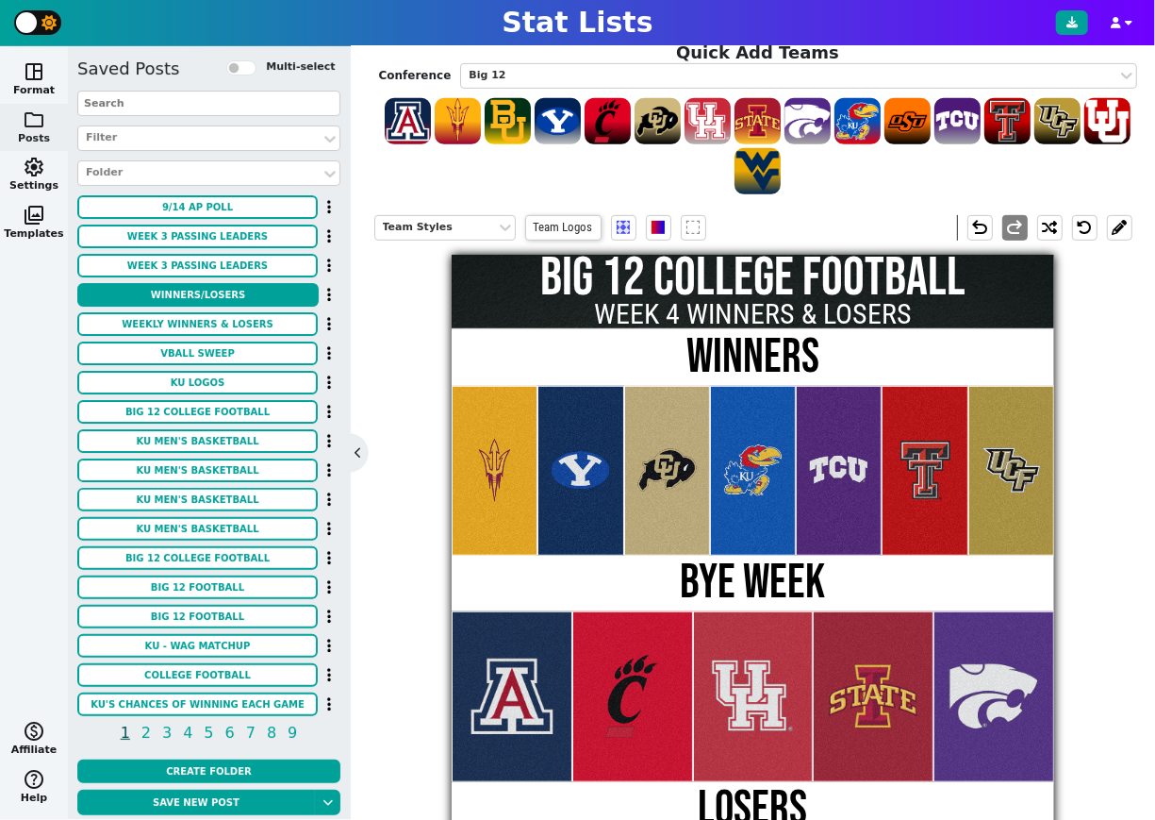
scroll to position [398, 0]
